Goal: Information Seeking & Learning: Learn about a topic

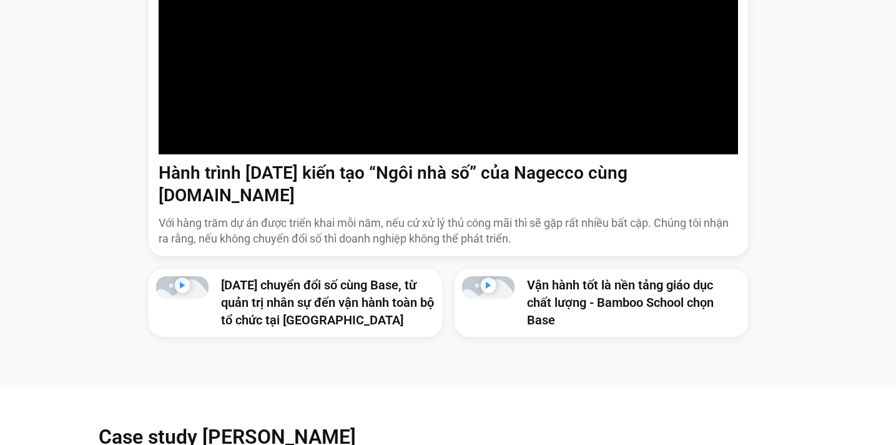
scroll to position [1001, 0]
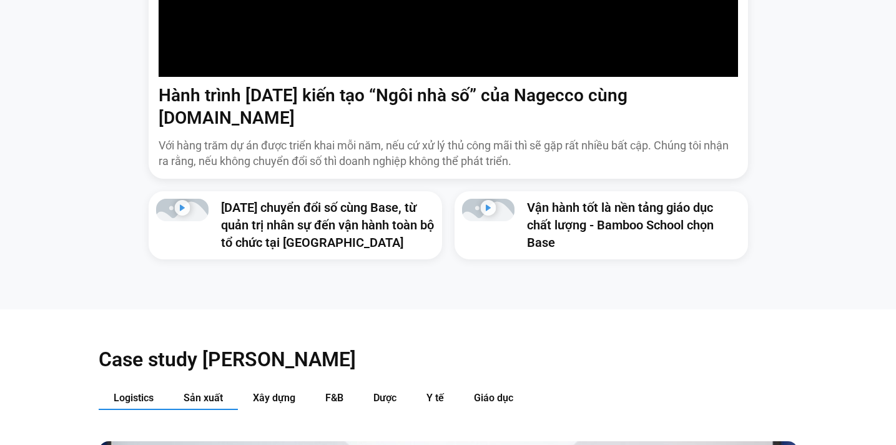
click at [226, 386] on button "Sản xuất" at bounding box center [203, 397] width 69 height 23
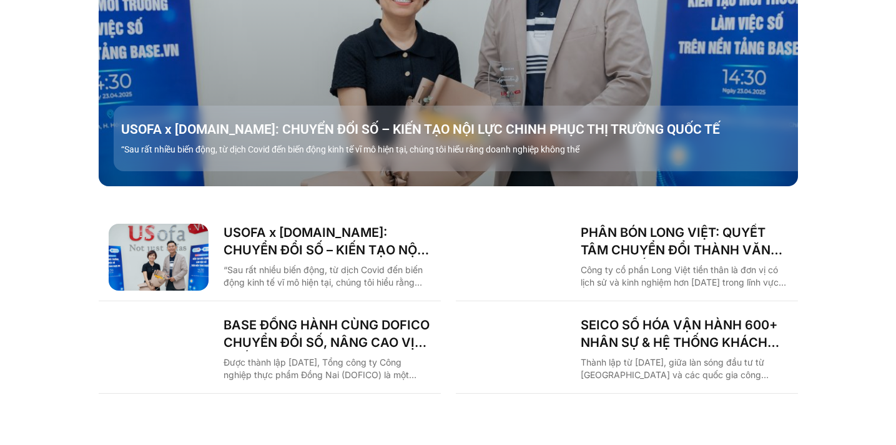
scroll to position [1650, 0]
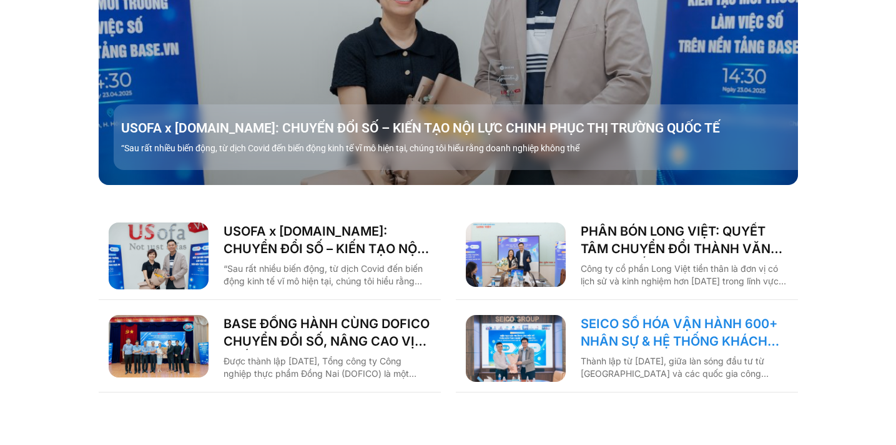
click at [654, 315] on link "SEICO SỐ HÓA VẬN HÀNH 600+ NHÂN SỰ & HỆ THỐNG KHÁCH HÀNG CÙNG [DOMAIN_NAME]" at bounding box center [684, 332] width 207 height 35
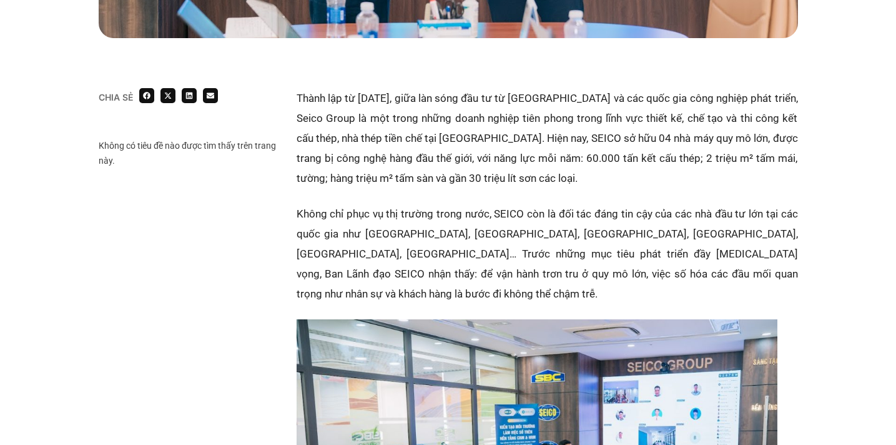
scroll to position [702, 0]
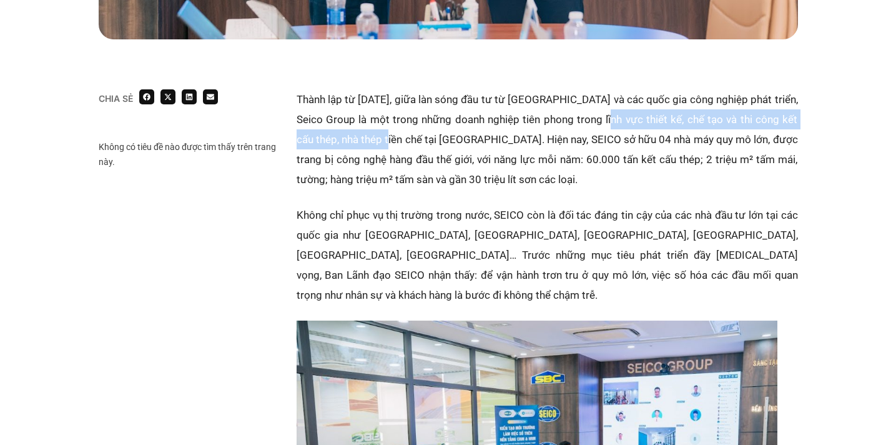
copy p "thiết kế, chế tạo và thi công kết cấu thép, nhà thép tiền chế"
drag, startPoint x: 607, startPoint y: 121, endPoint x: 379, endPoint y: 143, distance: 229.6
click at [379, 143] on p "Thành lập từ năm 2003, giữa làn sóng đầu tư từ Nhật Bản và các quốc gia công ng…" at bounding box center [547, 139] width 501 height 100
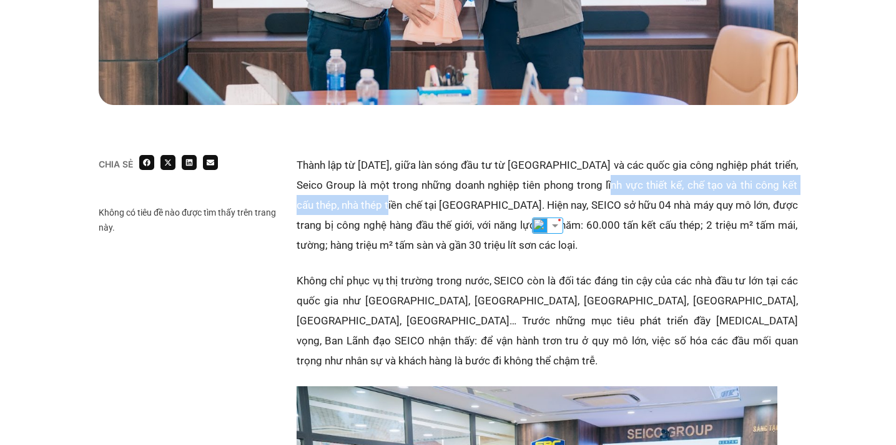
scroll to position [637, 0]
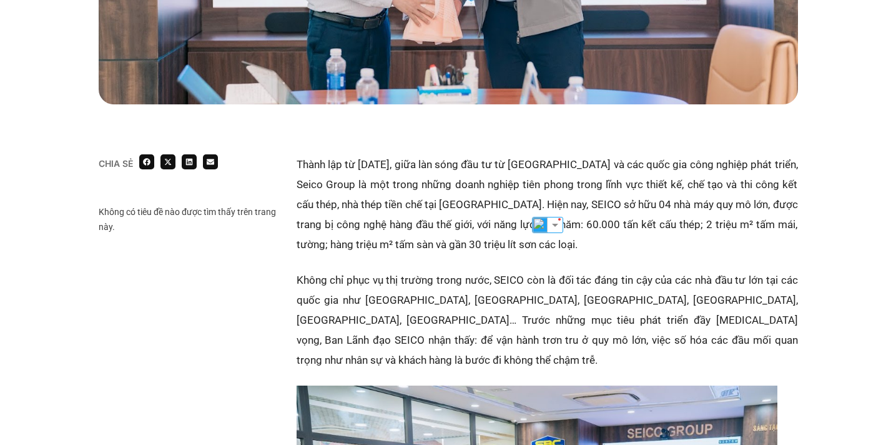
click at [498, 272] on p "Không chỉ phục vụ thị trường trong nước, SEICO còn là đối tác đáng tin cậy của …" at bounding box center [547, 320] width 501 height 100
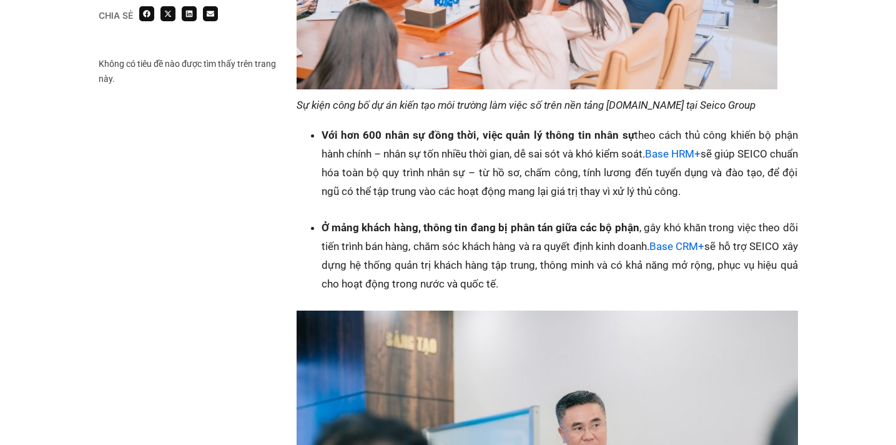
scroll to position [1188, 0]
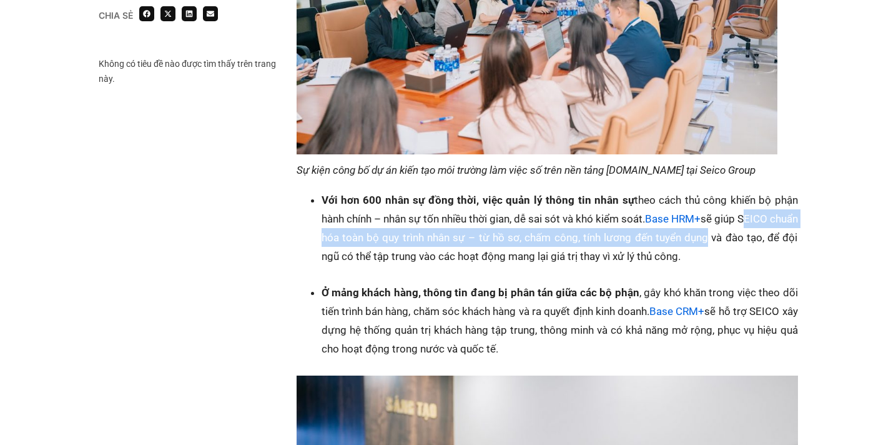
drag, startPoint x: 769, startPoint y: 198, endPoint x: 722, endPoint y: 221, distance: 51.7
click at [722, 224] on li "Với hơn 600 nhân sự đồng thời, việc quản lý thông tin nhân sự theo cách thủ côn…" at bounding box center [560, 227] width 476 height 75
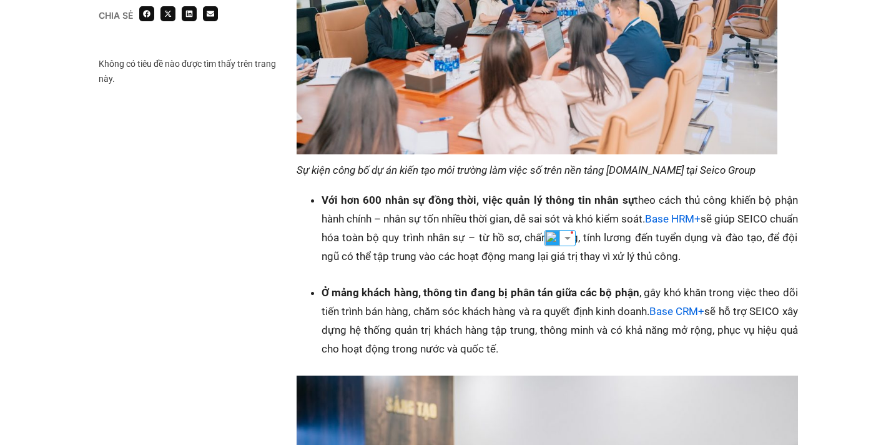
click at [756, 221] on li "Với hơn 600 nhân sự đồng thời, việc quản lý thông tin nhân sự theo cách thủ côn…" at bounding box center [560, 227] width 476 height 75
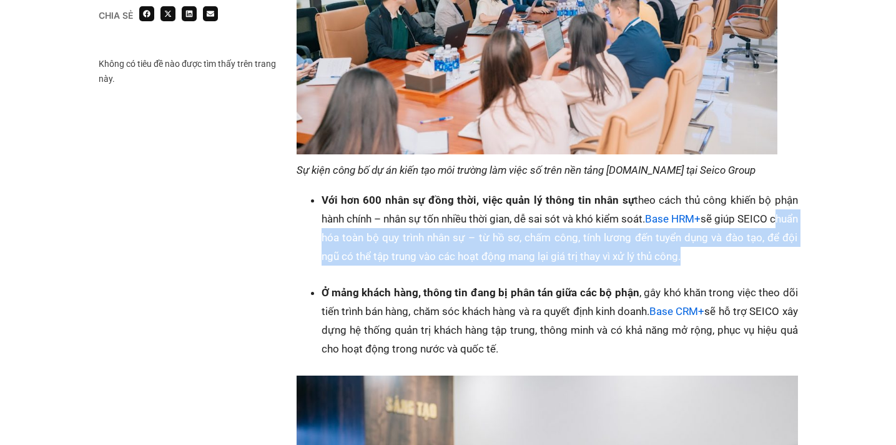
copy li "chuẩn hóa toàn bộ quy trình nhân sự – từ hồ sơ, chấm công, tính lương đến tuyển…"
drag, startPoint x: 321, startPoint y: 218, endPoint x: 697, endPoint y: 234, distance: 376.2
click at [697, 235] on li "Với hơn 600 nhân sự đồng thời, việc quản lý thông tin nhân sự theo cách thủ côn…" at bounding box center [560, 227] width 476 height 75
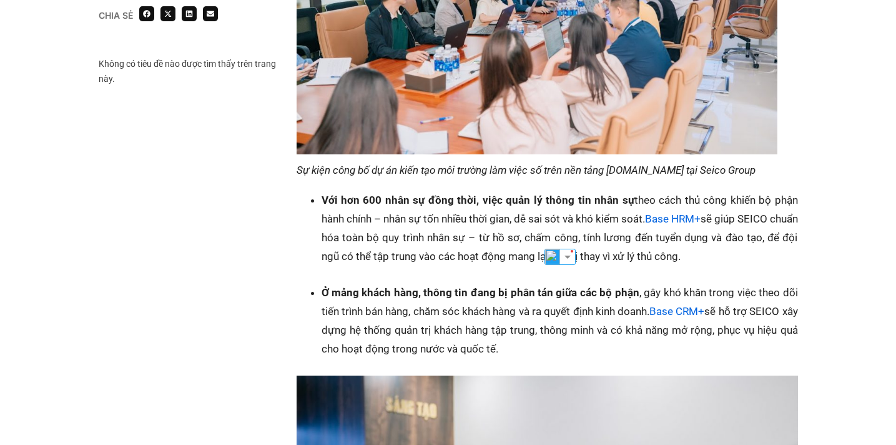
click at [493, 286] on strong "Ở mảng khách hàng, thông tin đang bị phân tán giữa các bộ phận" at bounding box center [481, 292] width 318 height 12
click at [323, 310] on li "Ở mảng khách hàng, thông tin đang bị phân tán giữa các bộ phận , gây khó khăn t…" at bounding box center [560, 320] width 476 height 75
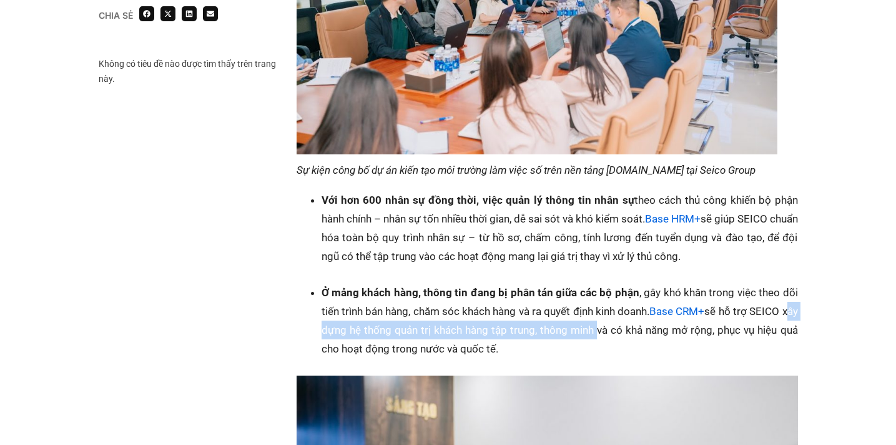
copy li "xây dựng hệ thống quản trị khách hàng tập trung, thông minh"
drag, startPoint x: 320, startPoint y: 308, endPoint x: 614, endPoint y: 306, distance: 294.1
click at [613, 306] on ul "Ở mảng khách hàng, thông tin đang bị phân tán giữa các bộ phận , gây khó khăn t…" at bounding box center [553, 320] width 489 height 75
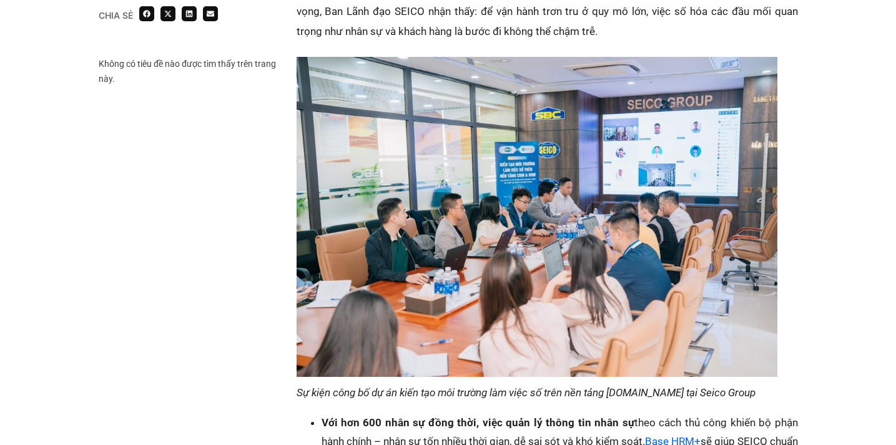
scroll to position [967, 0]
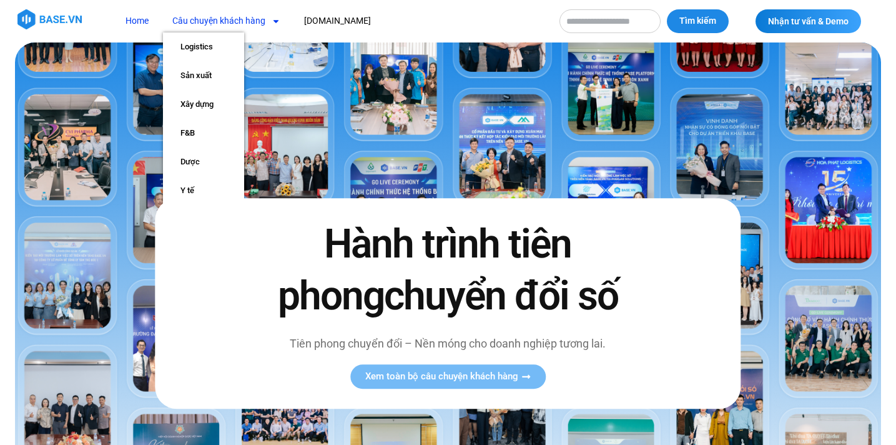
click at [232, 17] on link "Câu chuyện khách hàng" at bounding box center [226, 20] width 127 height 23
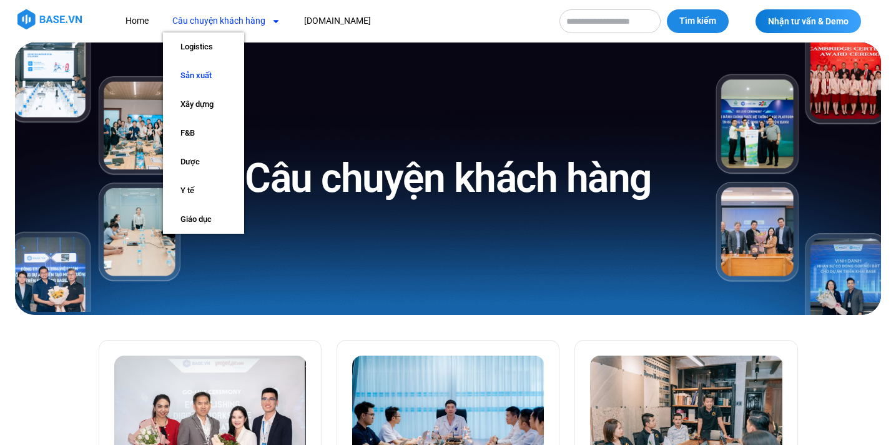
click at [202, 80] on link "Sản xuất" at bounding box center [203, 75] width 81 height 29
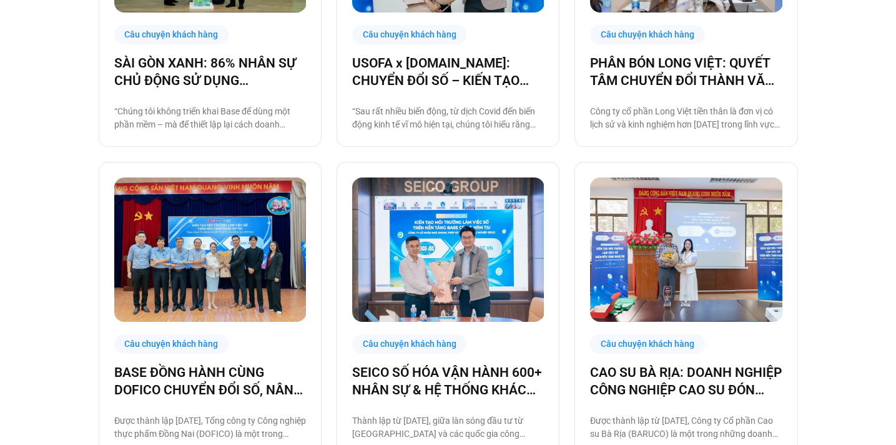
scroll to position [558, 0]
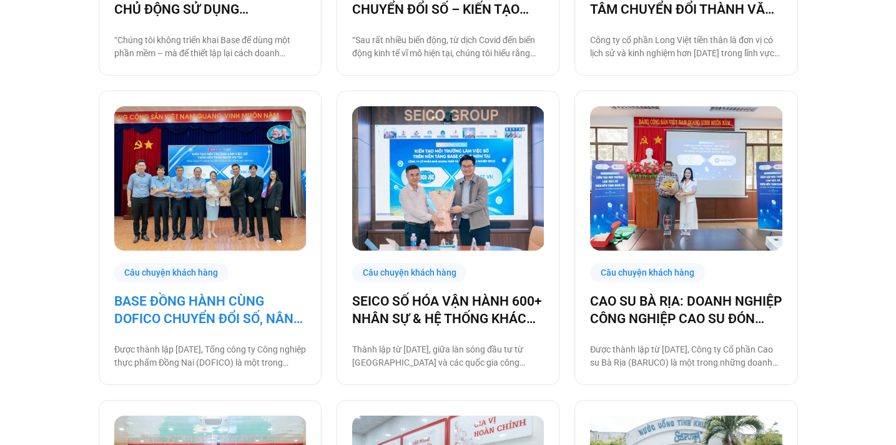
click at [265, 320] on link "BASE ĐỒNG HÀNH CÙNG DOFICO CHUYỂN ĐỔI SỐ, NÂNG CAO VỊ THẾ DOANH NGHIỆP VIỆT" at bounding box center [210, 309] width 192 height 35
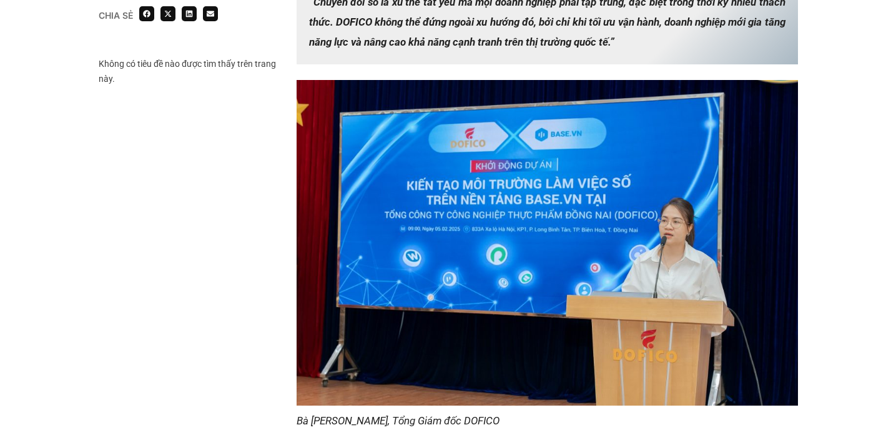
scroll to position [1095, 0]
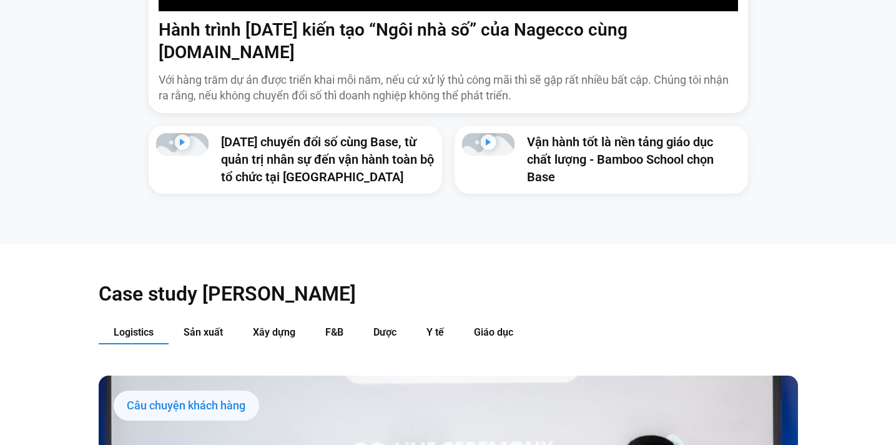
scroll to position [1080, 0]
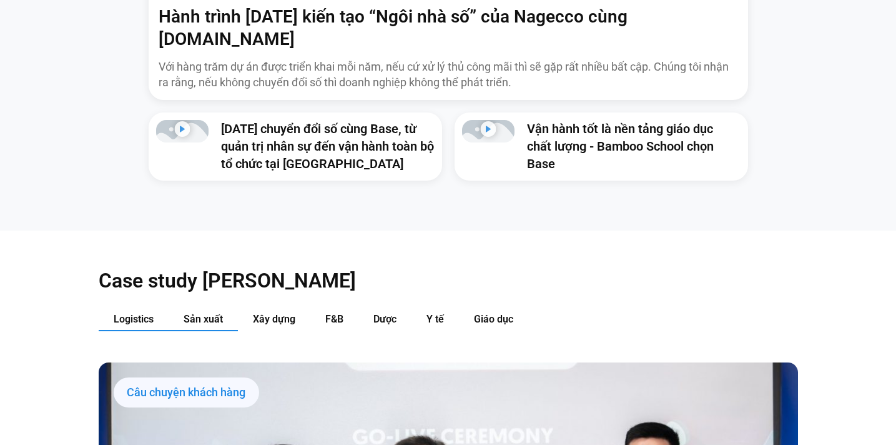
click at [214, 313] on span "Sản xuất" at bounding box center [203, 319] width 39 height 12
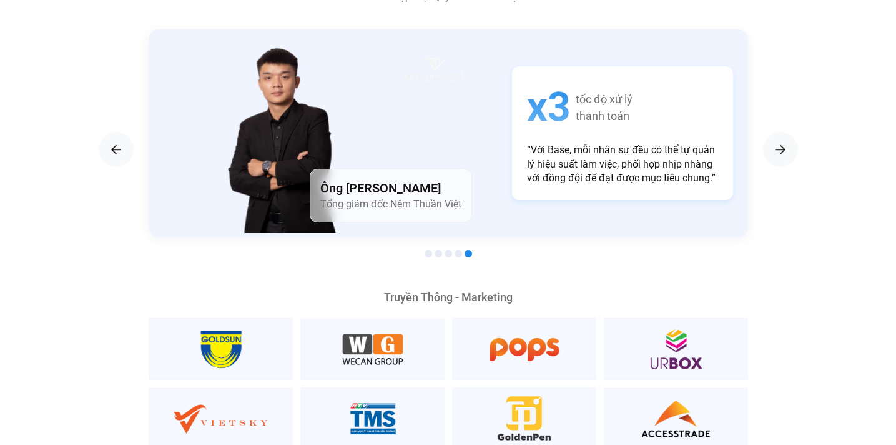
scroll to position [2404, 0]
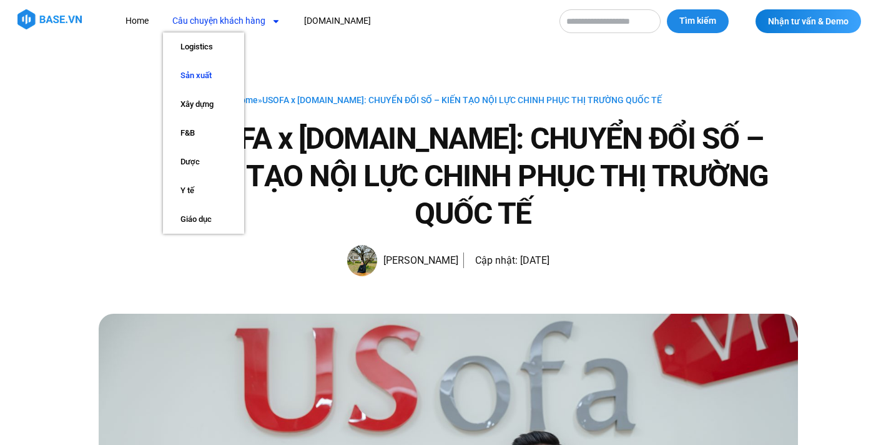
click at [217, 73] on link "Sản xuất" at bounding box center [203, 75] width 81 height 29
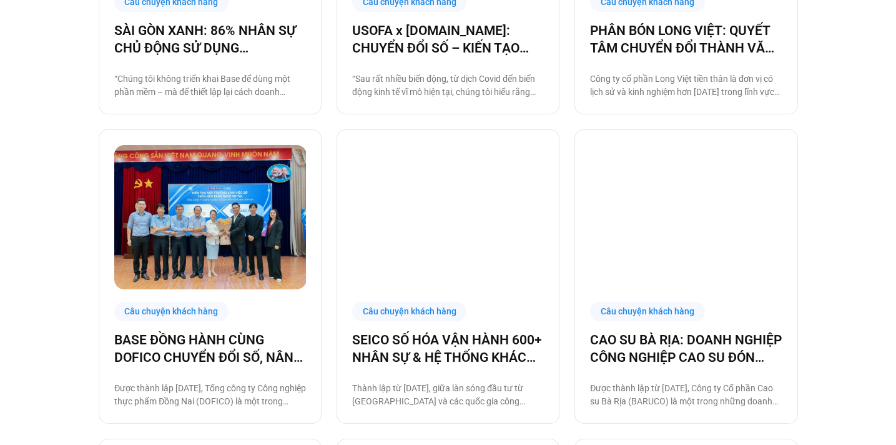
scroll to position [523, 0]
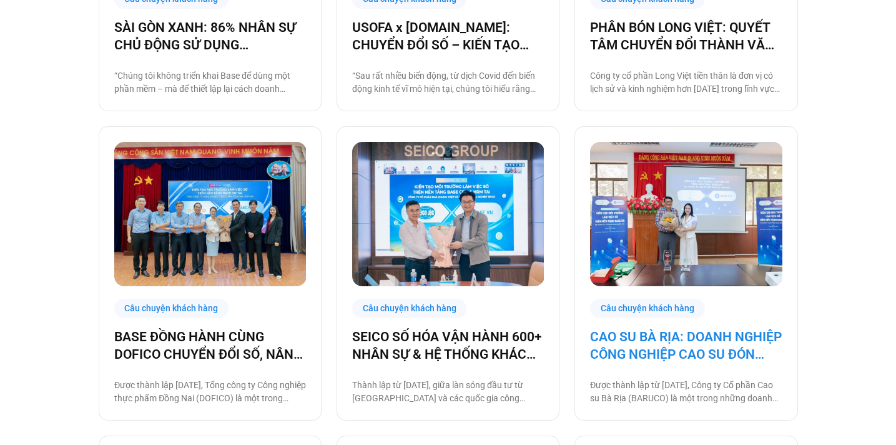
click at [671, 344] on link "CAO SU BÀ RỊA: DOANH NGHIỆP CÔNG NGHIỆP CAO SU ĐÓN ĐẦU CHUYỂN ĐỔI SỐ" at bounding box center [686, 345] width 192 height 35
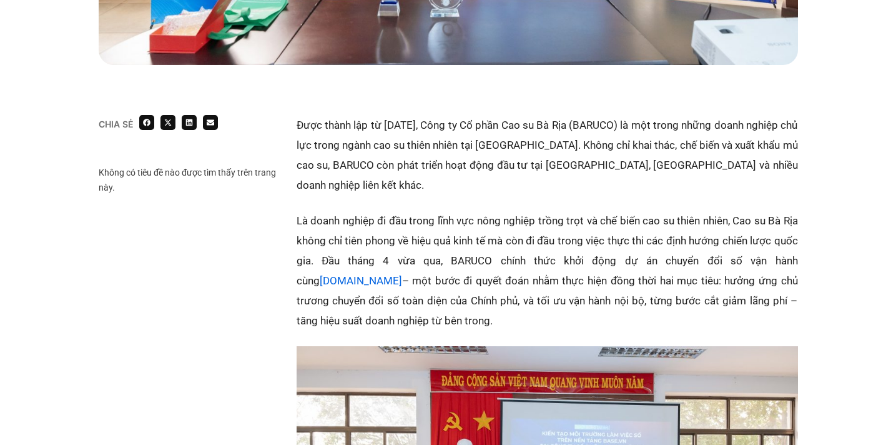
scroll to position [657, 0]
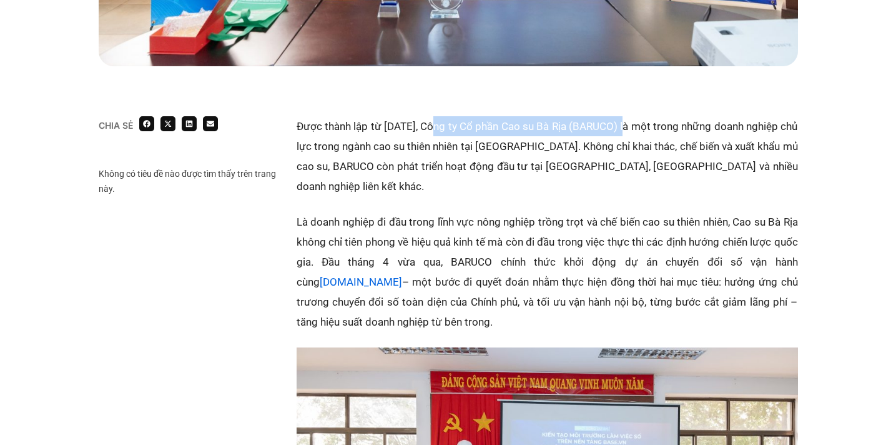
copy p "Công ty Cổ phần Cao su Bà Rịa (BARUCO)"
drag, startPoint x: 636, startPoint y: 126, endPoint x: 436, endPoint y: 127, distance: 200.4
click at [436, 127] on p "Được thành lập từ năm 1994, Công ty Cổ phần Cao su Bà Rịa (BARUCO) là một trong…" at bounding box center [547, 156] width 501 height 80
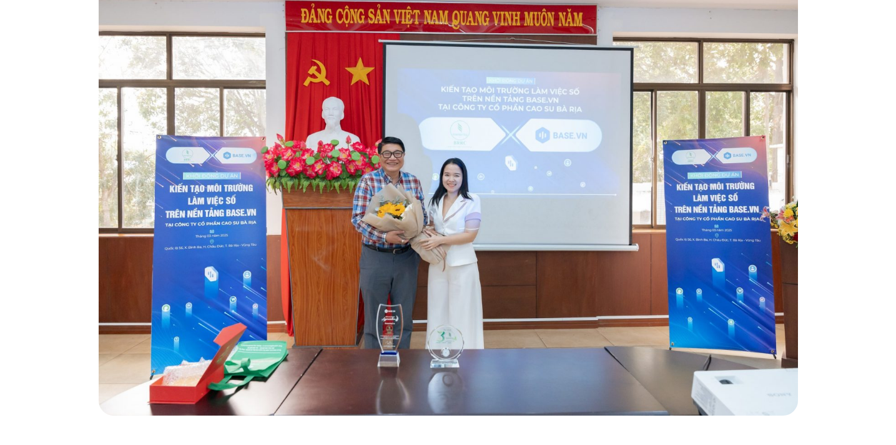
scroll to position [729, 0]
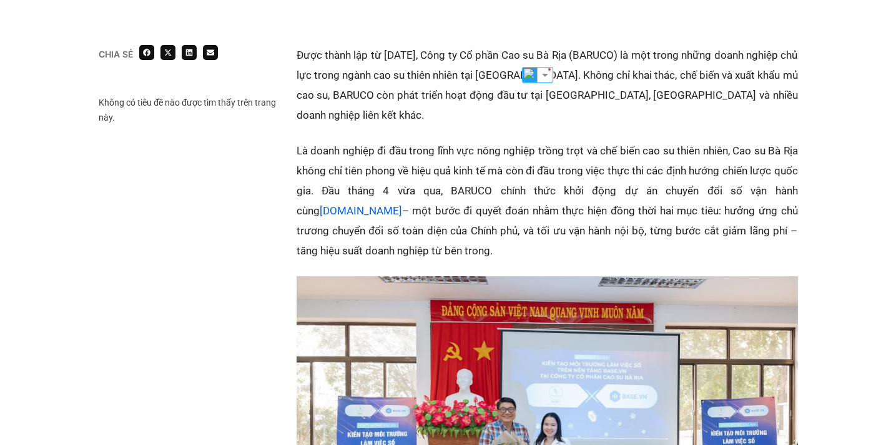
click at [601, 140] on p "Là doanh nghiệp đi đầu trong lĩnh vực nông nghiệp trồng trọt và chế biến cao su…" at bounding box center [547, 200] width 501 height 120
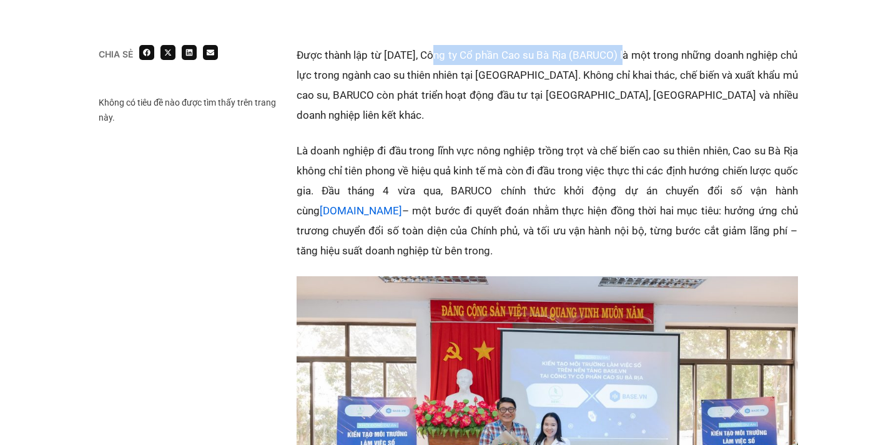
copy p "Công ty Cổ phần Cao su Bà Rịa (BARUCO)"
drag, startPoint x: 637, startPoint y: 56, endPoint x: 436, endPoint y: 55, distance: 200.4
click at [436, 55] on p "Được thành lập từ năm 1994, Công ty Cổ phần Cao su Bà Rịa (BARUCO) là một trong…" at bounding box center [547, 85] width 501 height 80
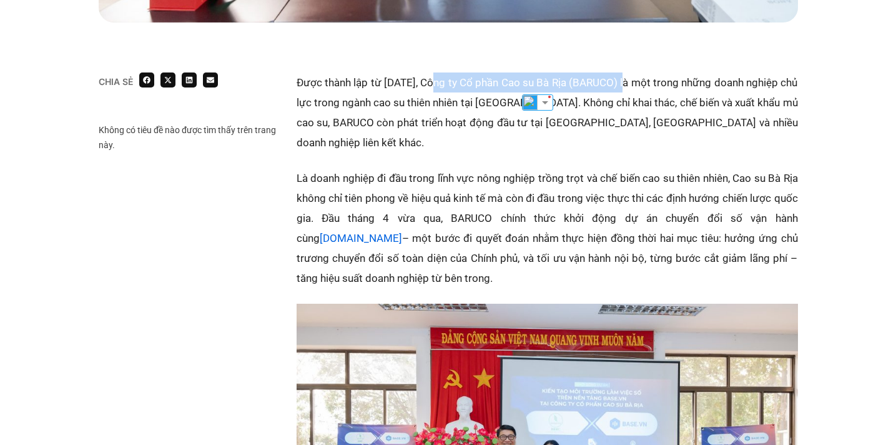
scroll to position [699, 0]
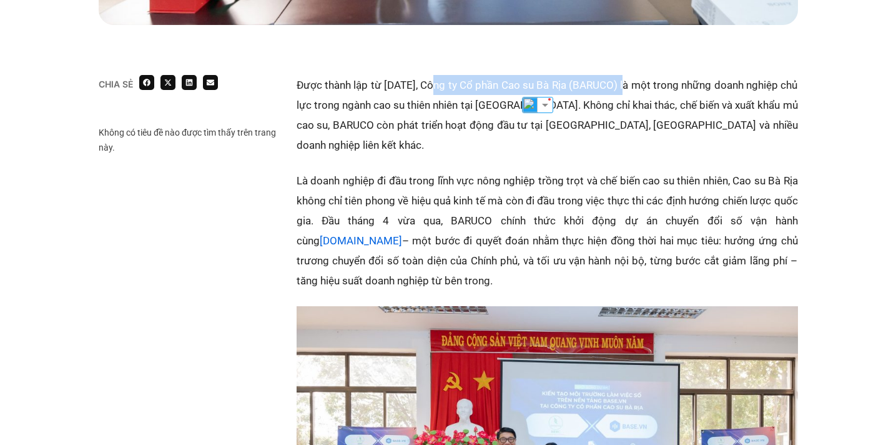
click at [483, 197] on p "Là doanh nghiệp đi đầu trong lĩnh vực nông nghiệp trồng trọt và chế biến cao su…" at bounding box center [547, 230] width 501 height 120
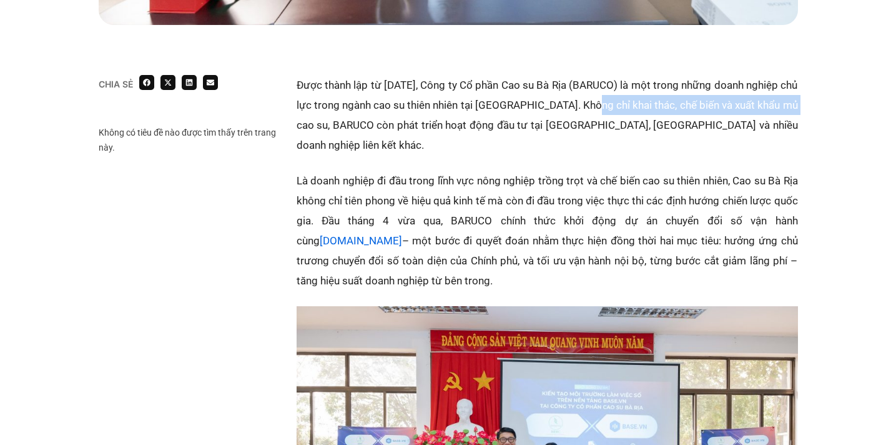
copy p "khai thác, chế biến và xuất khẩu mủ cao su,"
drag, startPoint x: 605, startPoint y: 105, endPoint x: 308, endPoint y: 125, distance: 297.2
click at [308, 125] on p "Được thành lập từ năm 1994, Công ty Cổ phần Cao su Bà Rịa (BARUCO) là một trong…" at bounding box center [547, 115] width 501 height 80
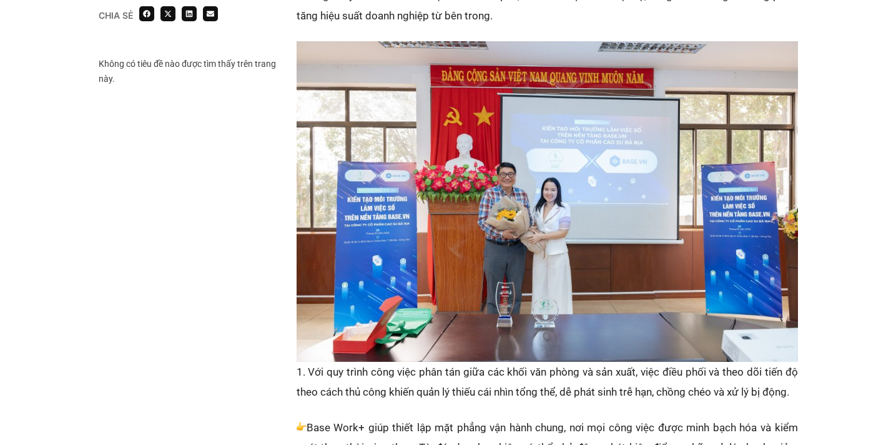
scroll to position [929, 0]
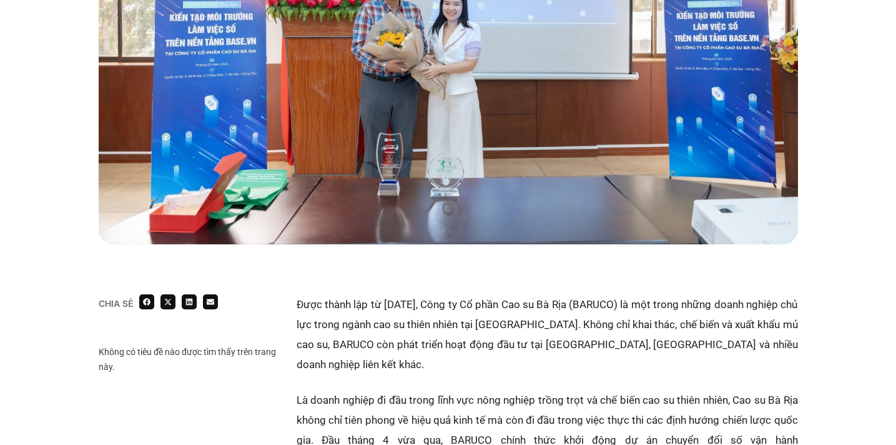
click at [585, 390] on p "Là doanh nghiệp đi đầu trong lĩnh vực nông nghiệp trồng trọt và chế biến cao su…" at bounding box center [547, 450] width 501 height 120
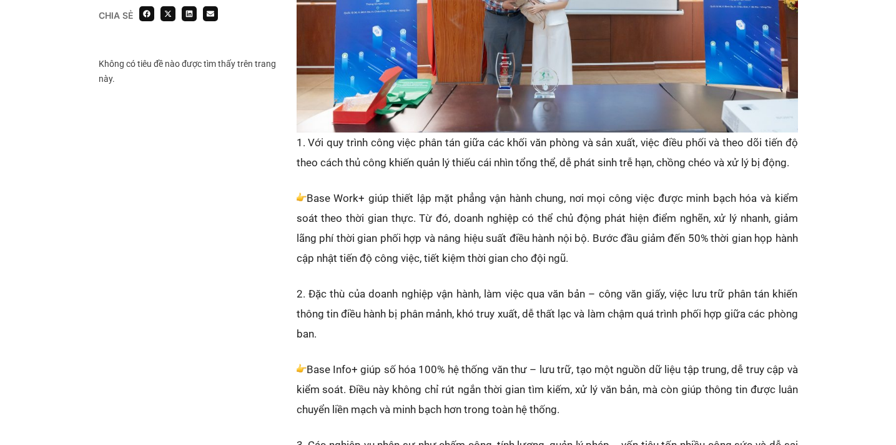
scroll to position [1178, 0]
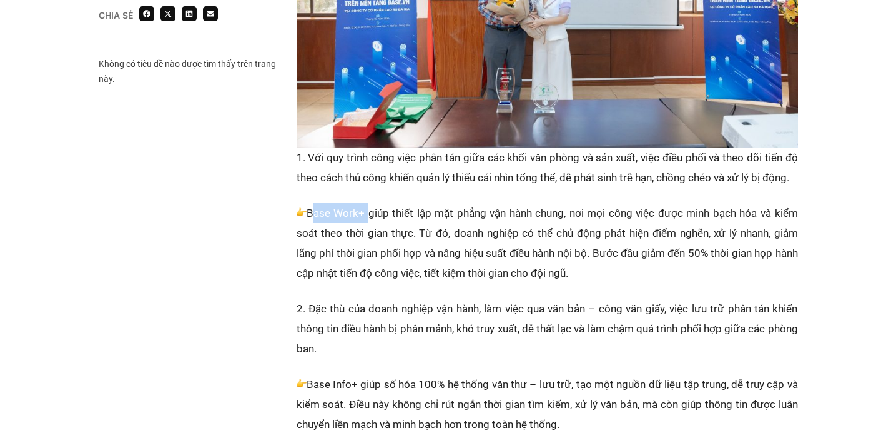
drag, startPoint x: 365, startPoint y: 194, endPoint x: 310, endPoint y: 194, distance: 54.9
click at [310, 203] on p "Base Work+ giúp thiết lập mặt phẳng vận hành chung, nơi mọi công việc được minh…" at bounding box center [547, 243] width 501 height 80
copy p "Base Work+"
click at [654, 225] on p "Base Work+ giúp thiết lập mặt phẳng vận hành chung, nơi mọi công việc được minh…" at bounding box center [547, 243] width 501 height 80
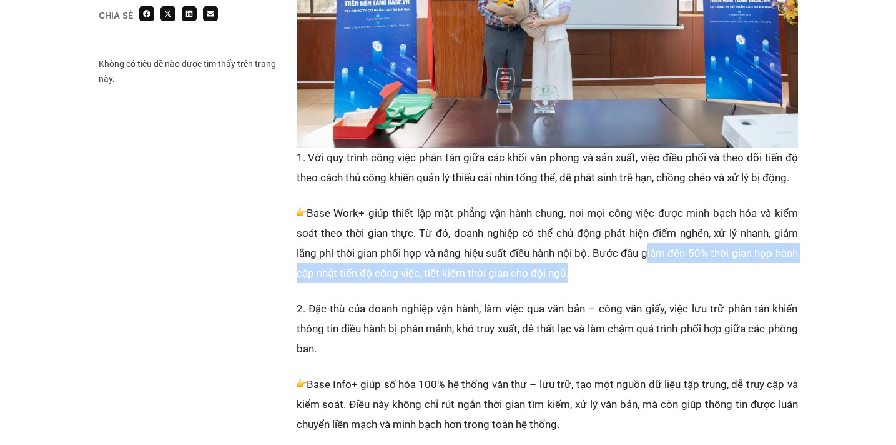
copy p "giảm đến 50% thời gian họp hành cập nhật tiến độ công việc, tiết kiệm thời gian…"
drag, startPoint x: 641, startPoint y: 235, endPoint x: 565, endPoint y: 252, distance: 78.2
click at [565, 252] on p "Base Work+ giúp thiết lập mặt phẳng vận hành chung, nơi mọi công việc được minh…" at bounding box center [547, 243] width 501 height 80
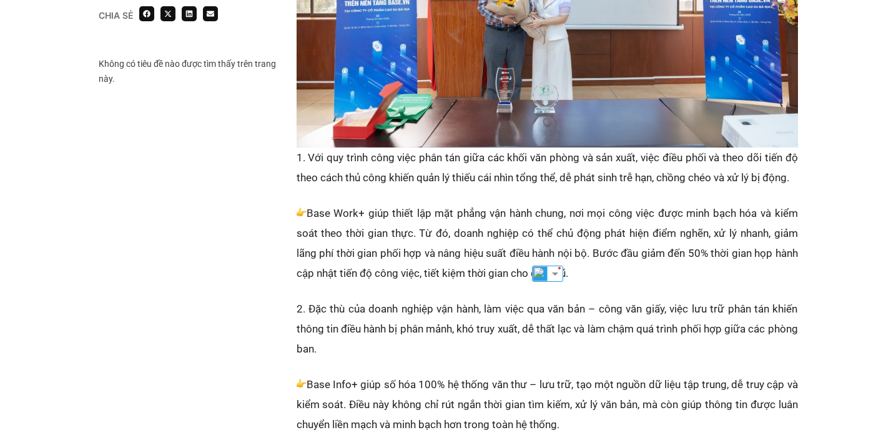
click at [445, 374] on p "Base Info+ giúp số hóa 100% hệ thống văn thư – lưu trữ, tạo một nguồn dữ liệu t…" at bounding box center [547, 404] width 501 height 60
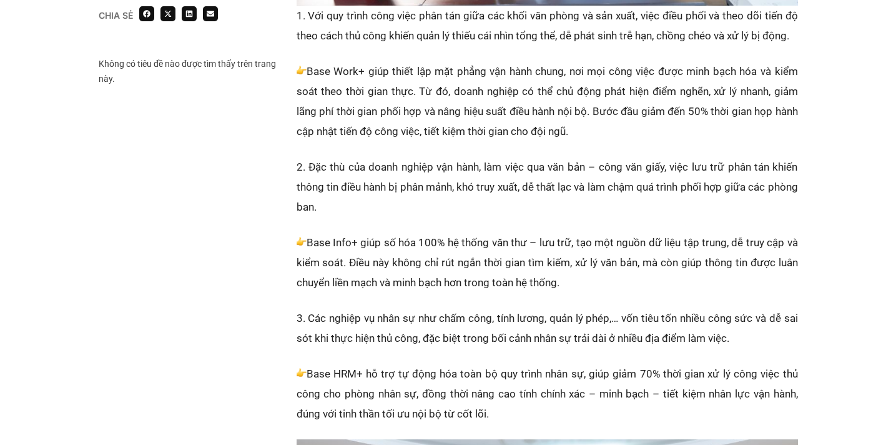
scroll to position [1322, 0]
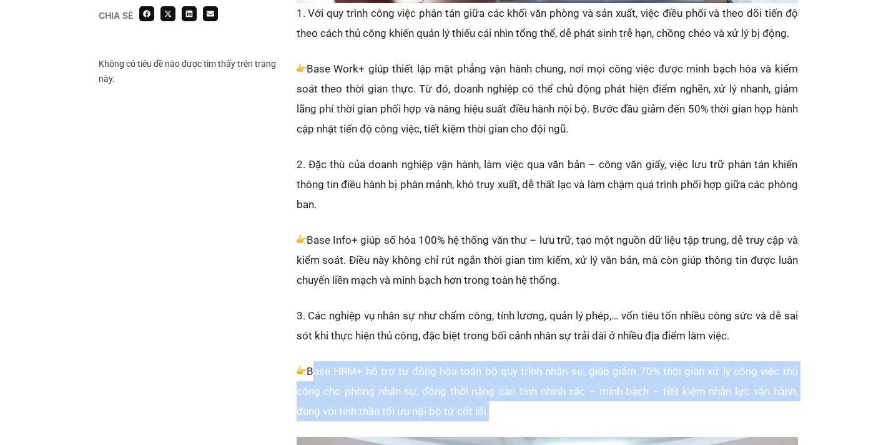
copy p "Base HRM+ hỗ trợ tự động hóa toàn bộ quy trình nhân sự, giúp giảm 70% thời gian…"
drag, startPoint x: 310, startPoint y: 350, endPoint x: 485, endPoint y: 388, distance: 178.9
click at [486, 389] on p "Base HRM+ hỗ trợ tự động hóa toàn bộ quy trình nhân sự, giúp giảm 70% thời gian…" at bounding box center [547, 391] width 501 height 60
click at [555, 248] on p "Base Info+ giúp số hóa 100% hệ thống văn thư – lưu trữ, tạo một nguồn dữ liệu t…" at bounding box center [547, 260] width 501 height 60
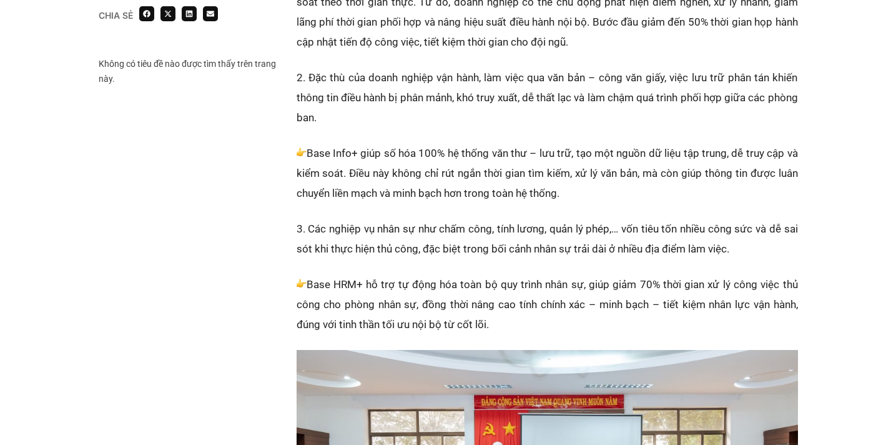
scroll to position [1384, 0]
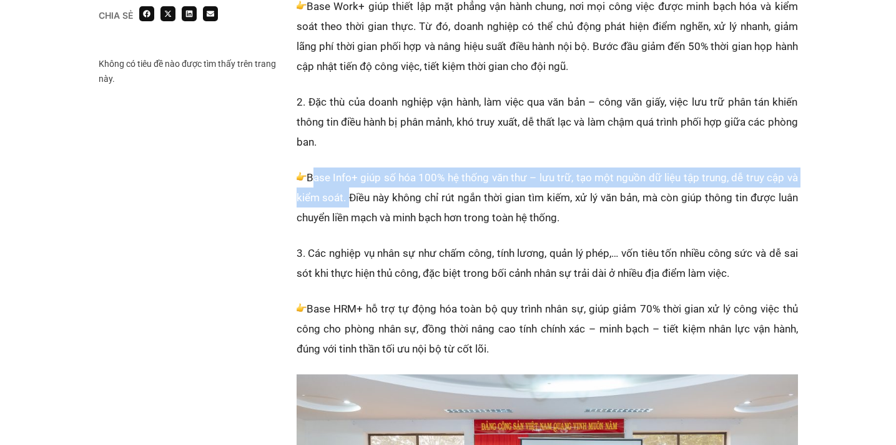
copy p "Base Info+ giúp số hóa 100% hệ thống văn thư – lưu trữ, tạo một nguồn dữ liệu t…"
drag, startPoint x: 308, startPoint y: 156, endPoint x: 343, endPoint y: 175, distance: 39.7
click at [345, 175] on p "Base Info+ giúp số hóa 100% hệ thống văn thư – lưu trữ, tạo một nguồn dữ liệu t…" at bounding box center [547, 197] width 501 height 60
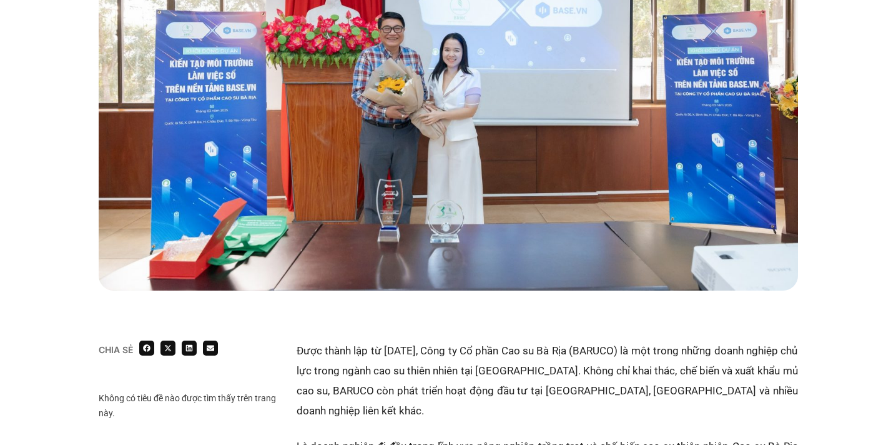
scroll to position [0, 0]
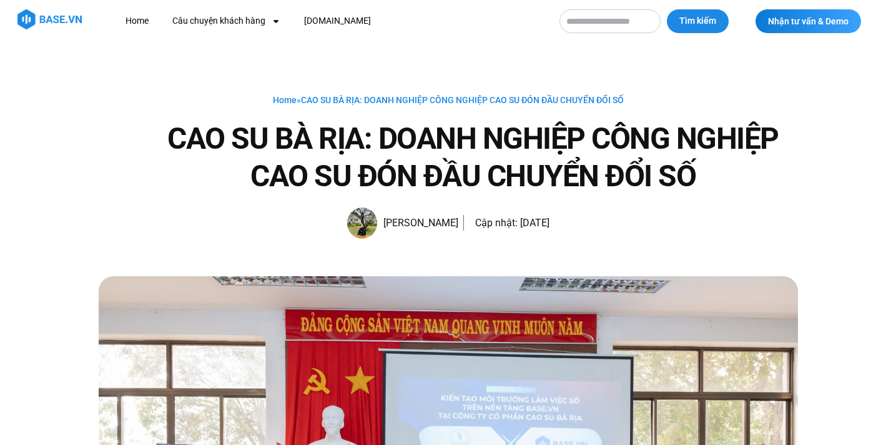
click at [620, 24] on input "Tìm kiếm" at bounding box center [609, 21] width 101 height 24
type input "*"
click at [620, 24] on input "*" at bounding box center [609, 21] width 101 height 24
type input "*******"
click at [667, 9] on button "Tìm kiếm" at bounding box center [698, 21] width 62 height 24
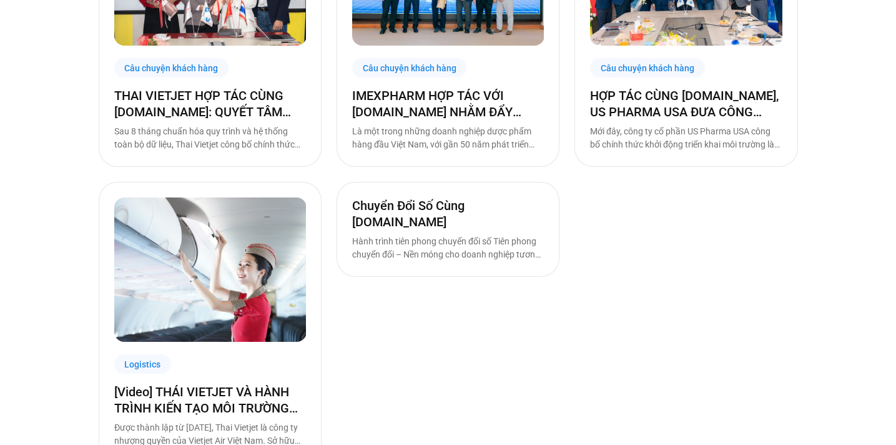
scroll to position [301, 0]
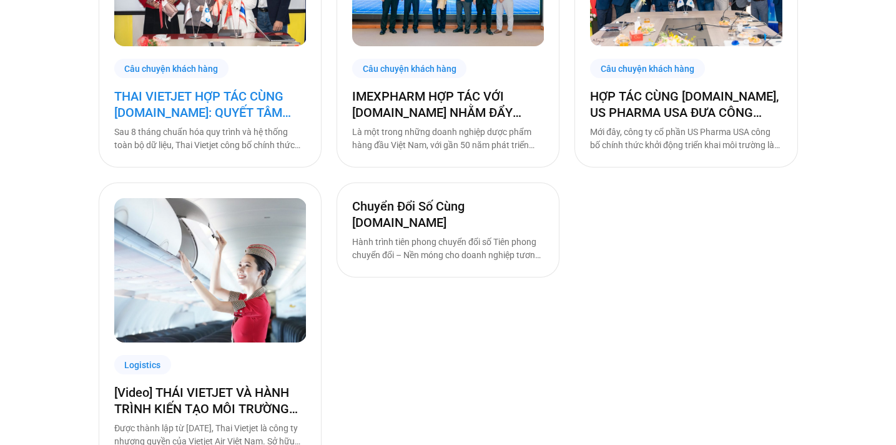
click at [226, 106] on link "THAI VIETJET HỢP TÁC CÙNG [DOMAIN_NAME]: QUYẾT TÂM “CẤT CÁNH” CHUYỂN ĐỔI SỐ" at bounding box center [210, 104] width 192 height 32
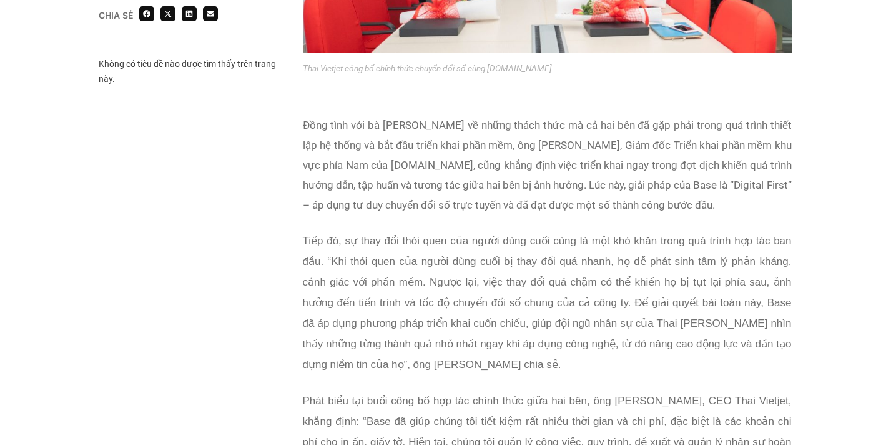
scroll to position [1648, 0]
